Goal: Find specific page/section

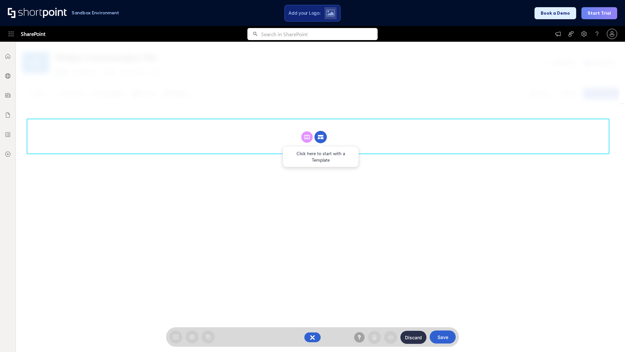
click at [321, 137] on circle at bounding box center [321, 137] width 12 height 12
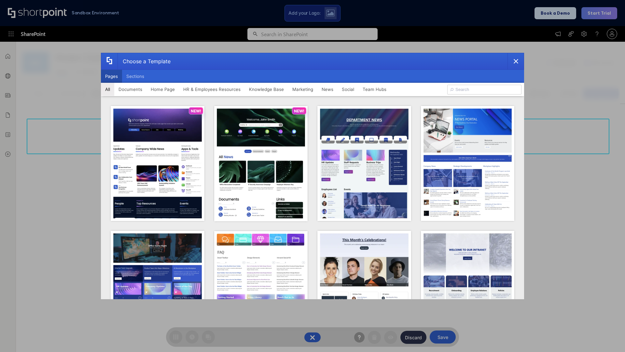
click at [111, 76] on button "Pages" at bounding box center [111, 76] width 21 height 13
type input "Marketing 2"
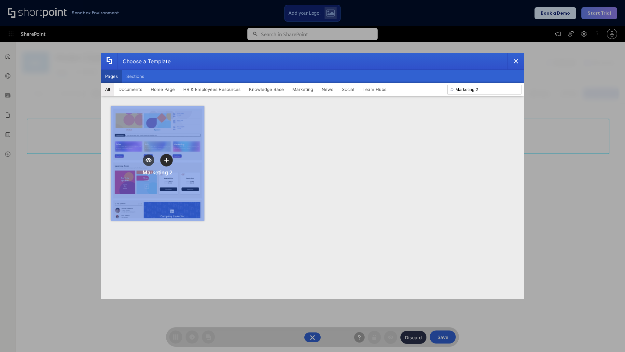
click at [166, 160] on icon "template selector" at bounding box center [166, 160] width 5 height 5
